Goal: Transaction & Acquisition: Purchase product/service

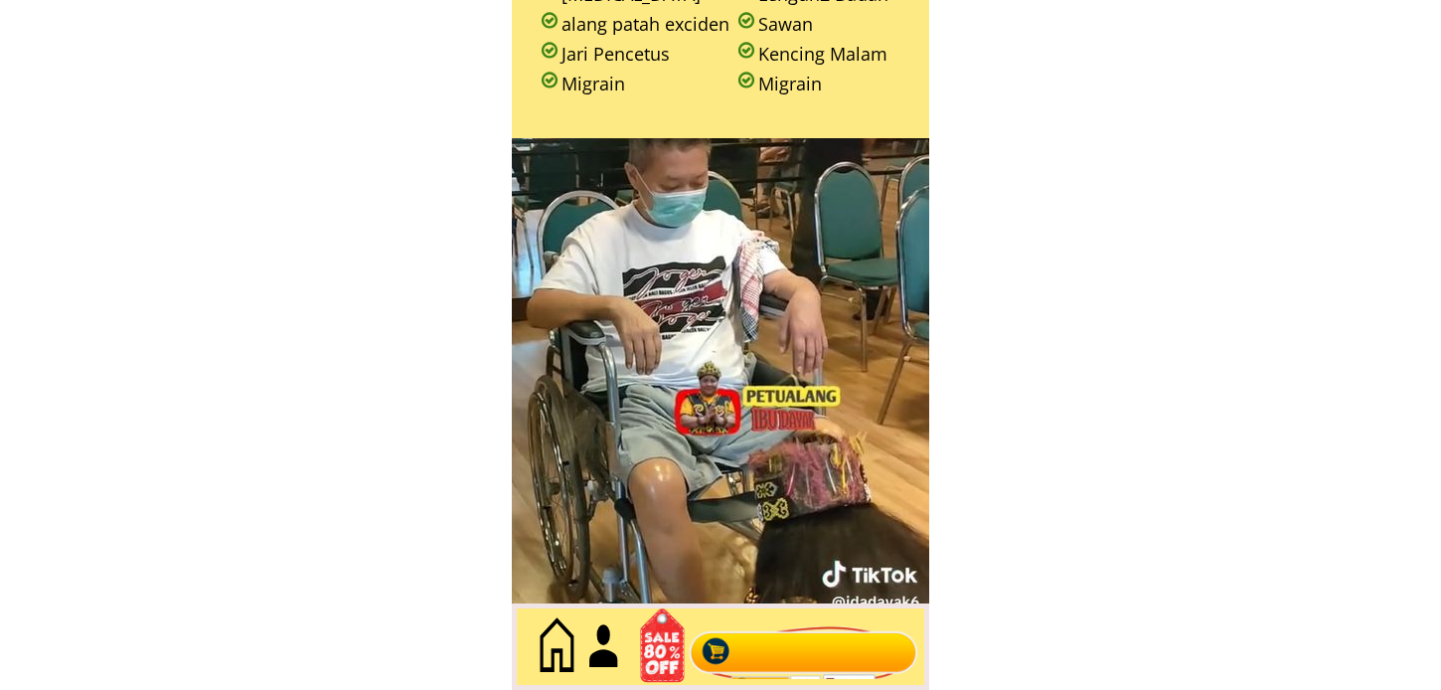
scroll to position [2539, 0]
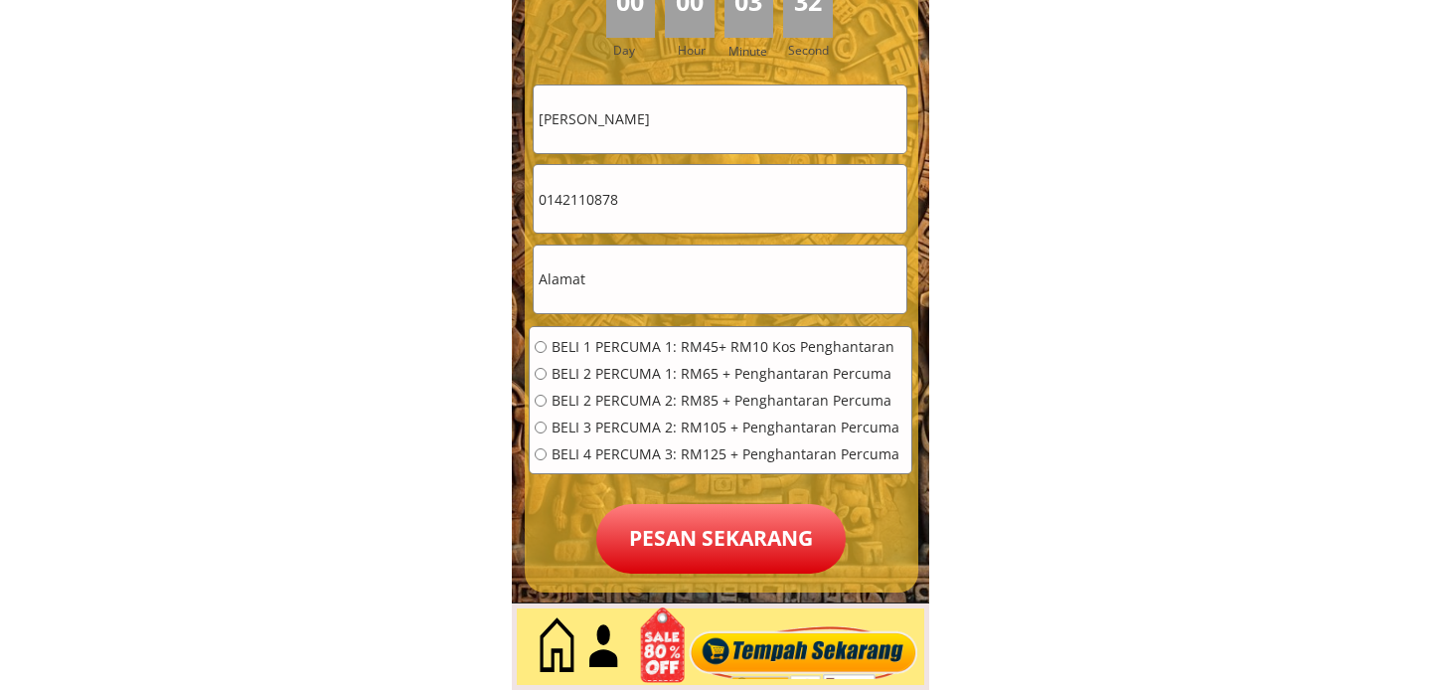
scroll to position [9286, 0]
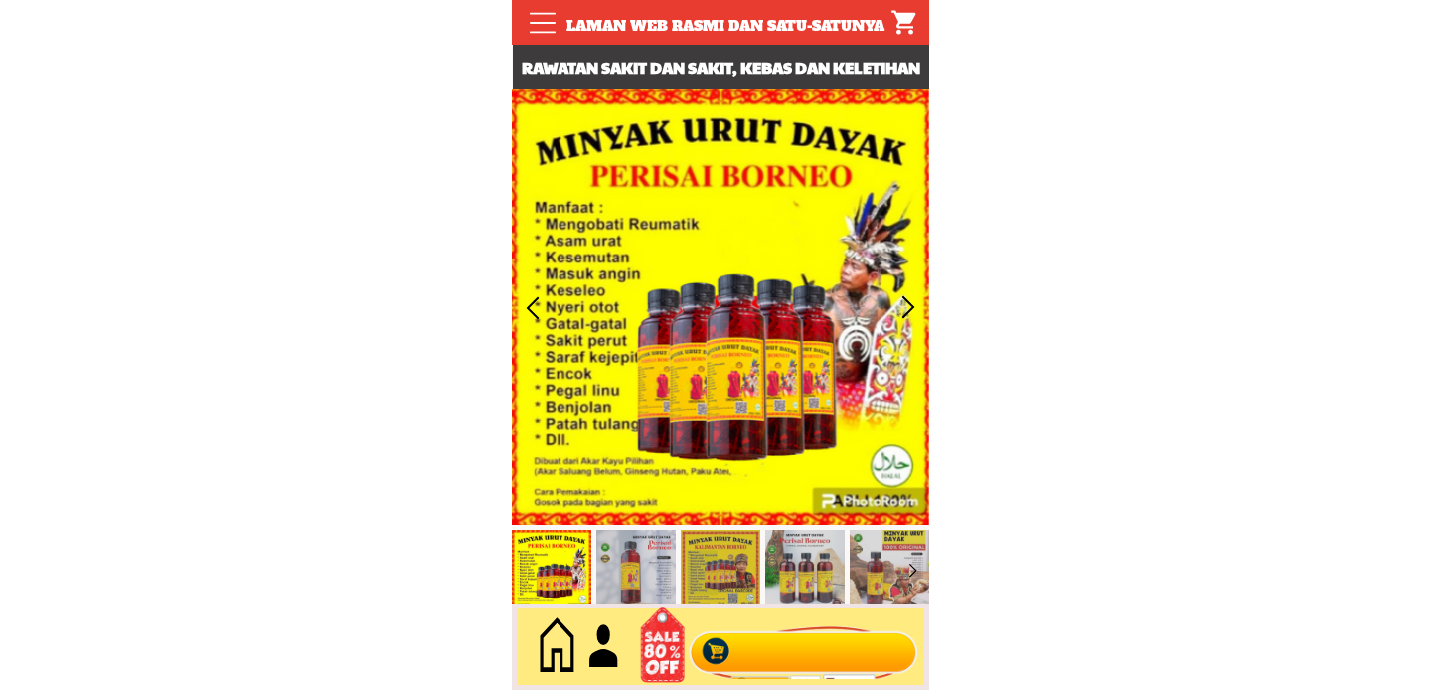
click at [832, 627] on div at bounding box center [804, 647] width 241 height 66
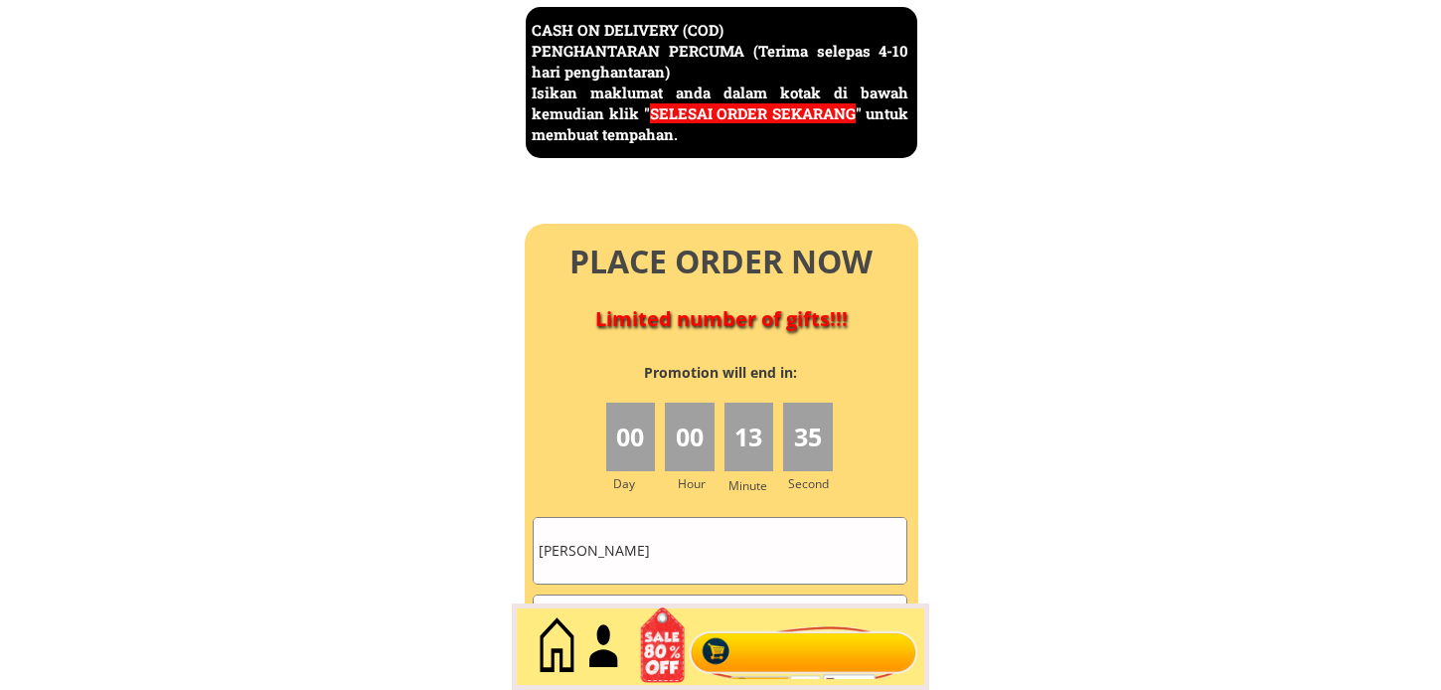
scroll to position [9176, 0]
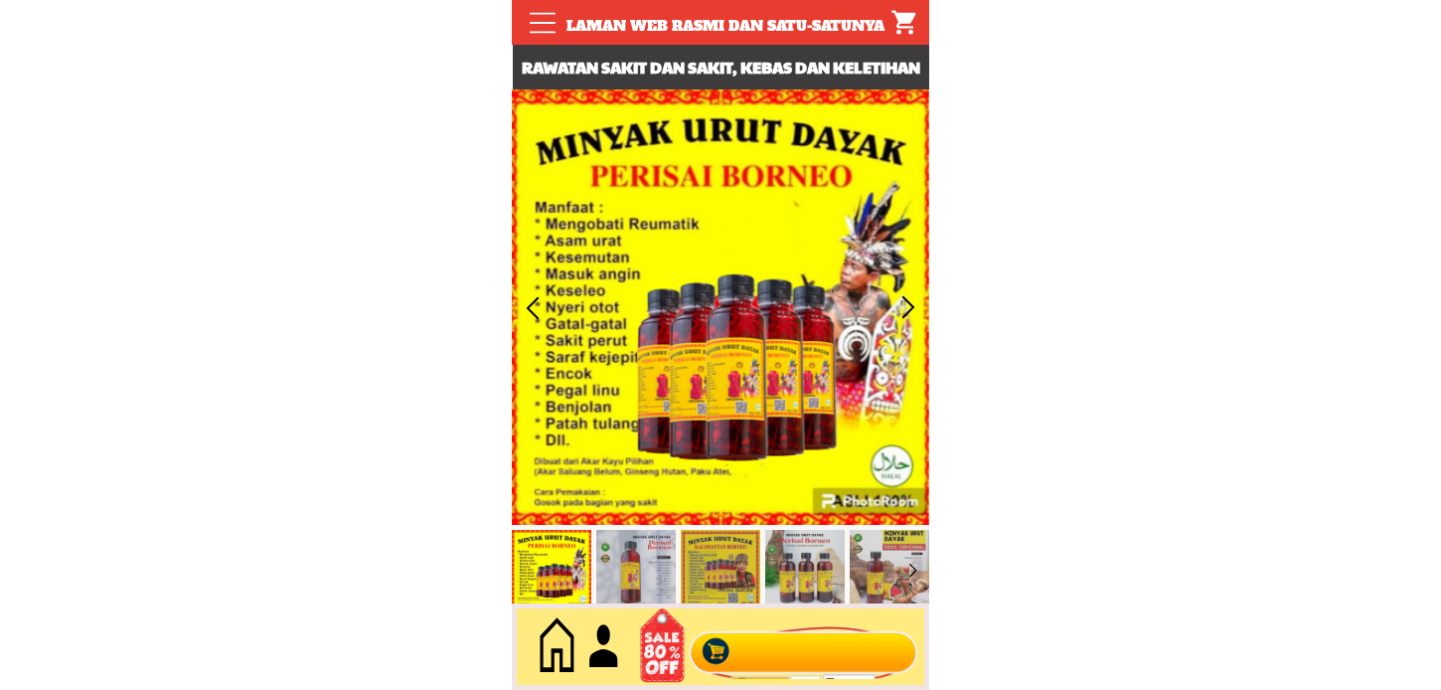
type input "[PERSON_NAME]"
type input "0142110878"
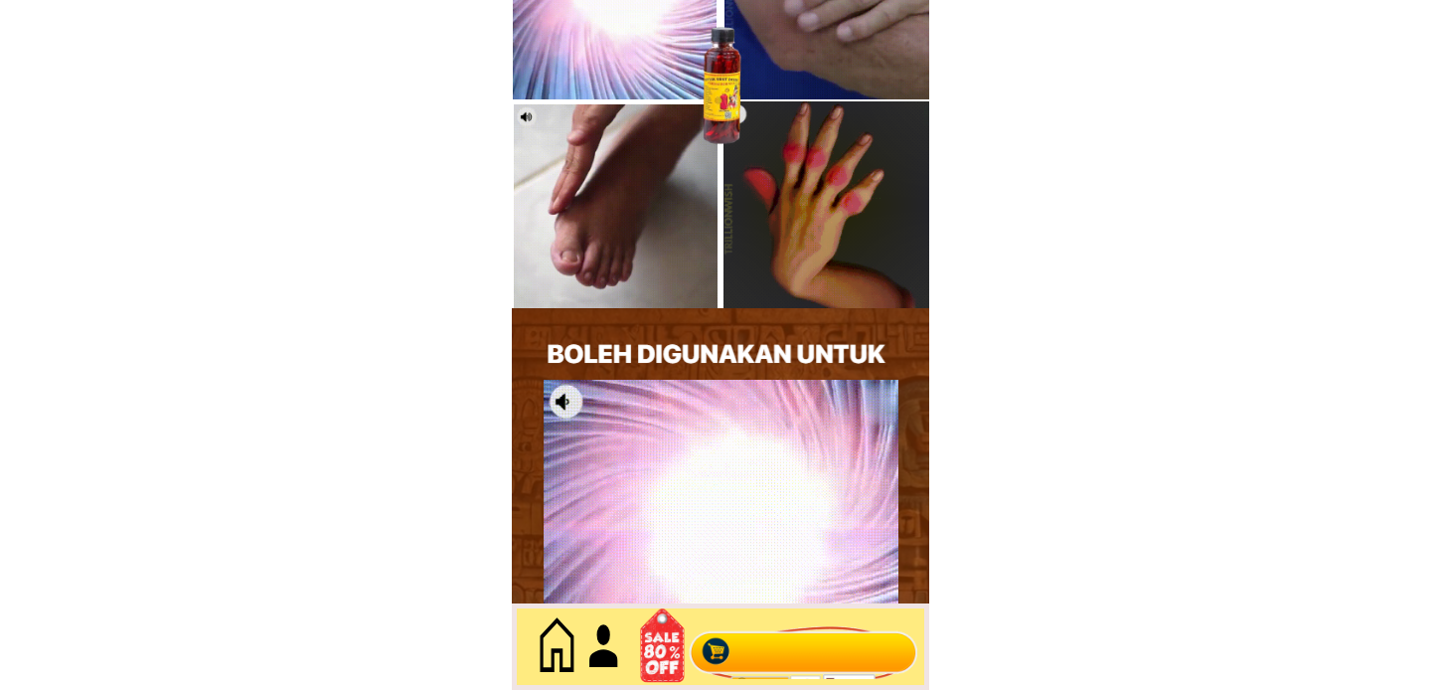
click at [811, 652] on div at bounding box center [804, 647] width 241 height 66
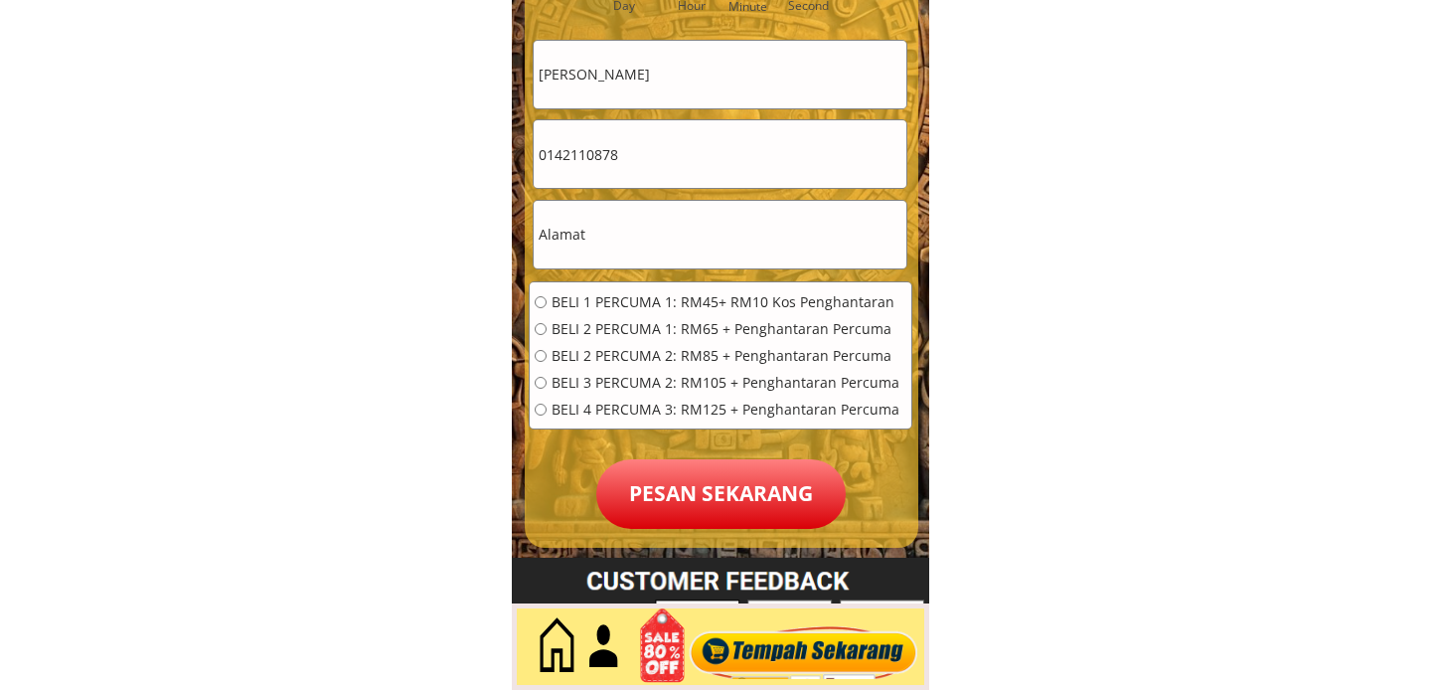
scroll to position [9176, 0]
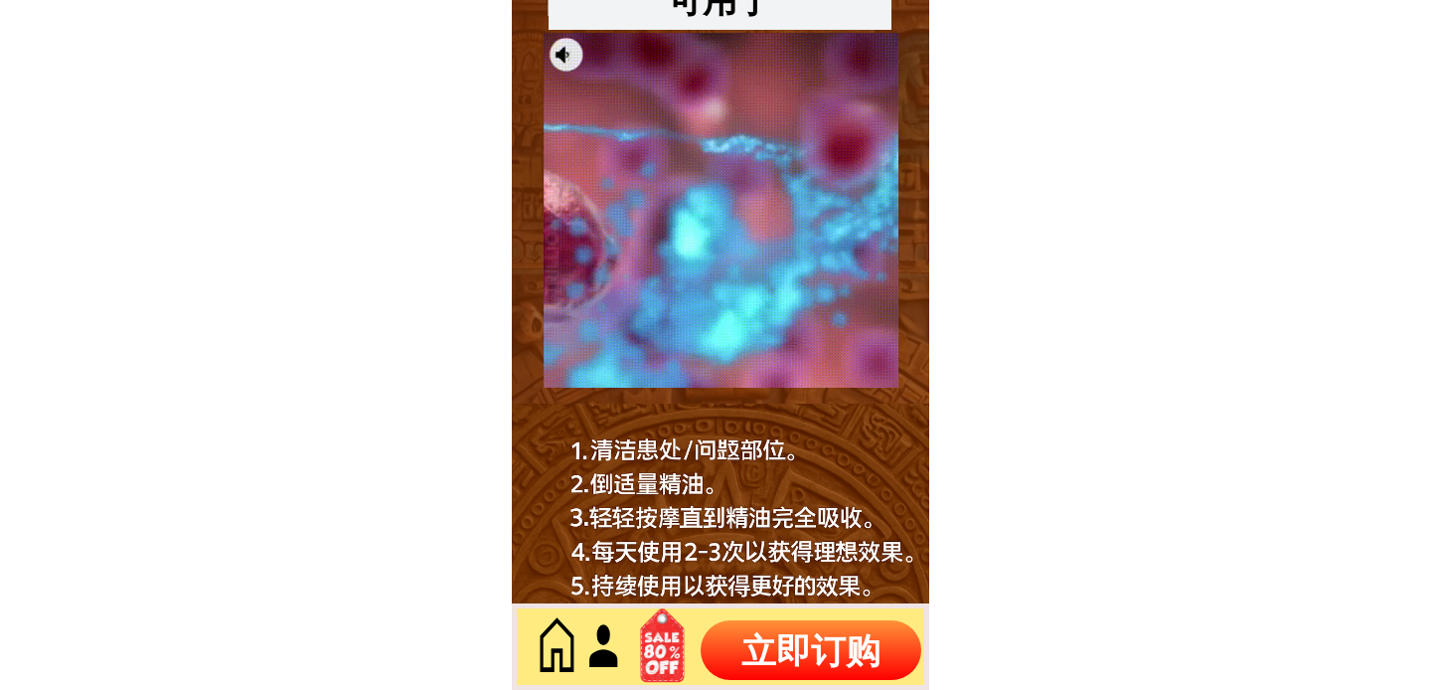
click at [828, 654] on p "立即订购" at bounding box center [811, 650] width 221 height 60
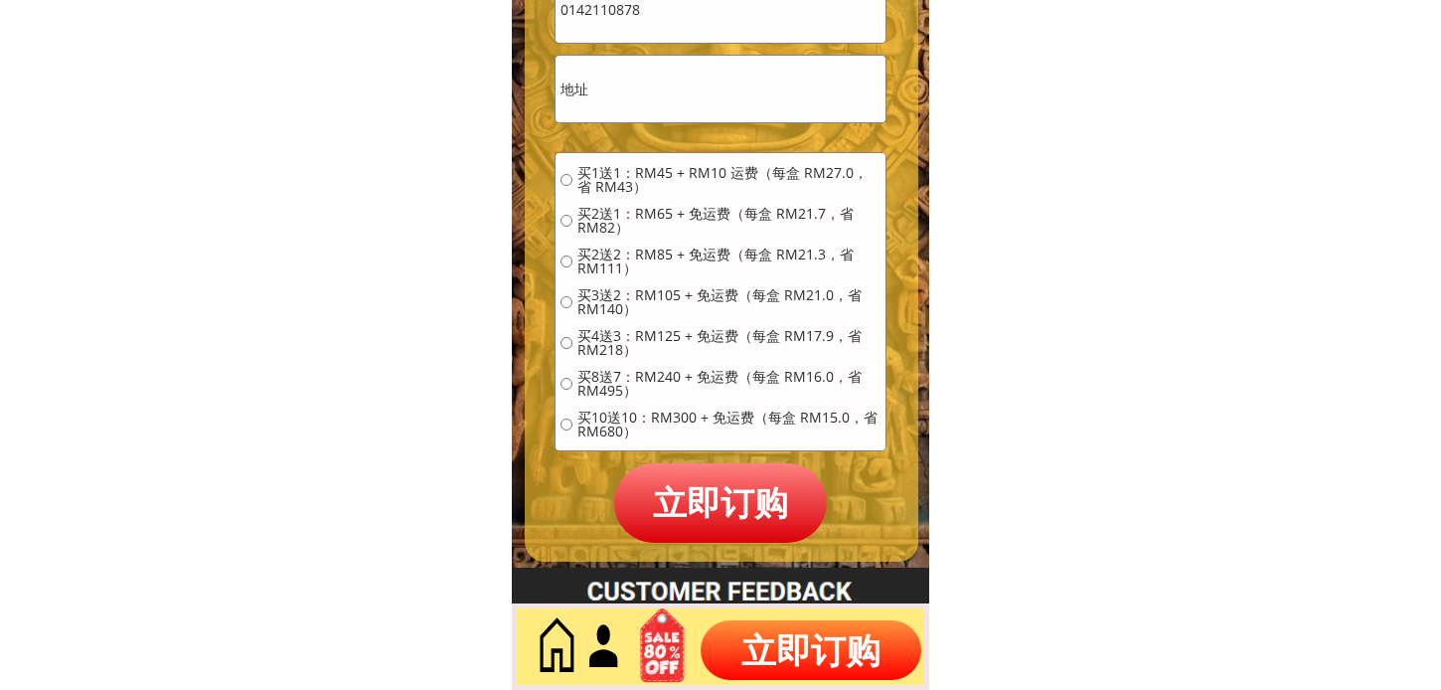
scroll to position [9164, 0]
